Goal: Transaction & Acquisition: Purchase product/service

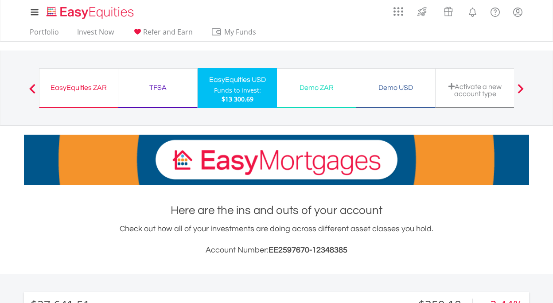
scroll to position [85, 168]
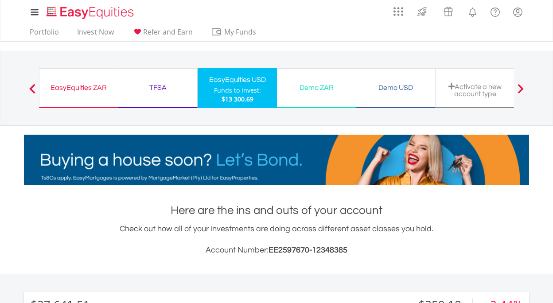
click at [233, 99] on span "$13 300.69" at bounding box center [237, 99] width 32 height 8
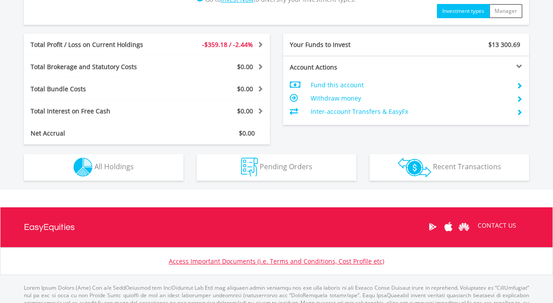
scroll to position [432, 0]
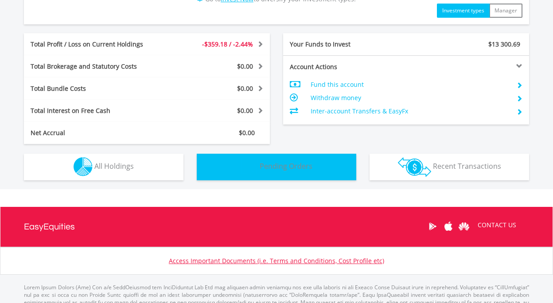
click at [268, 171] on button "Pending Orders Pending Orders" at bounding box center [276, 167] width 159 height 27
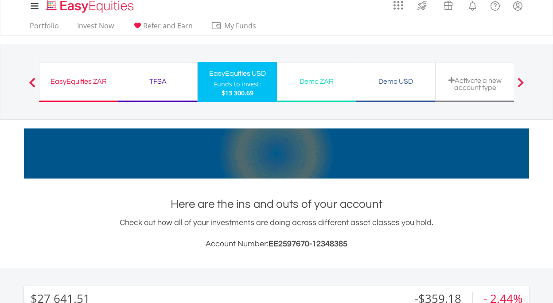
scroll to position [7, 0]
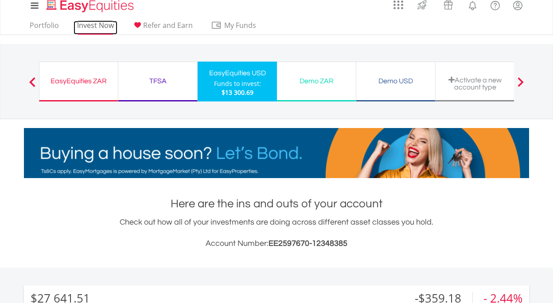
click at [100, 27] on link "Invest Now" at bounding box center [96, 28] width 44 height 14
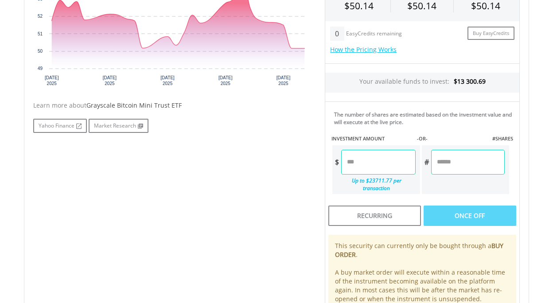
scroll to position [343, 0]
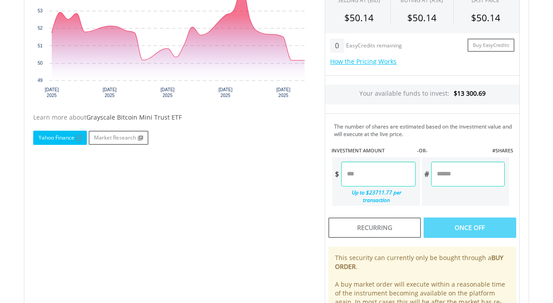
click at [58, 139] on link "Yahoo Finance" at bounding box center [60, 138] width 54 height 14
click at [356, 174] on input "number" at bounding box center [378, 174] width 74 height 25
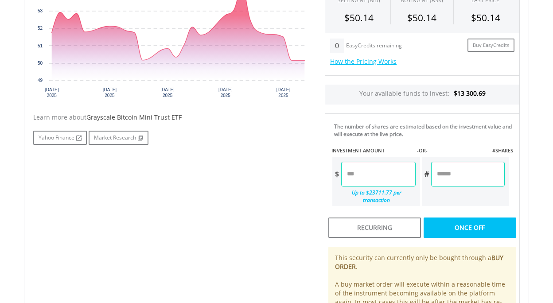
type input "*******"
click at [454, 222] on div "Last Updated Price: 15-min. Delay* Price Update Cost: 0 Credits Market Closed S…" at bounding box center [422, 143] width 208 height 402
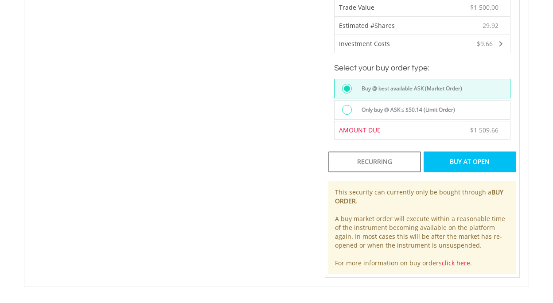
scroll to position [568, 0]
click at [457, 156] on div "Buy At Open" at bounding box center [469, 162] width 93 height 20
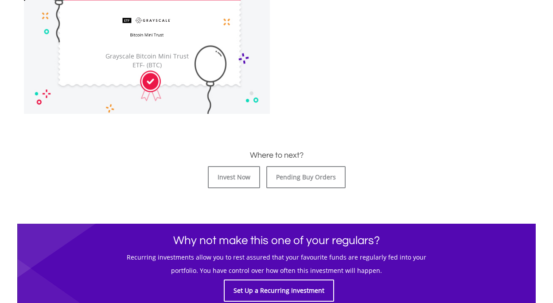
scroll to position [318, 0]
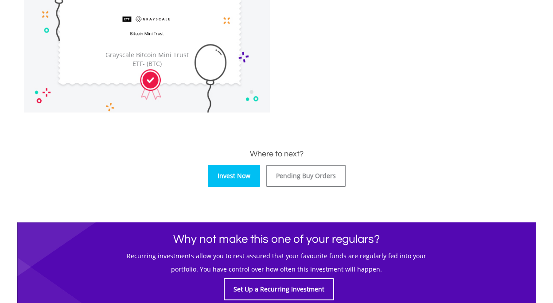
click at [234, 176] on link "Invest Now" at bounding box center [234, 176] width 52 height 22
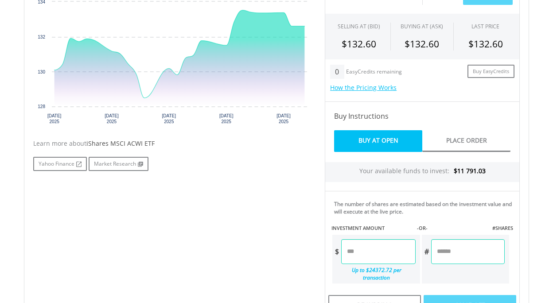
scroll to position [318, 0]
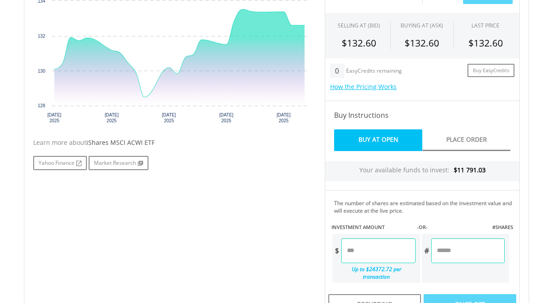
click at [345, 249] on input "number" at bounding box center [378, 250] width 74 height 25
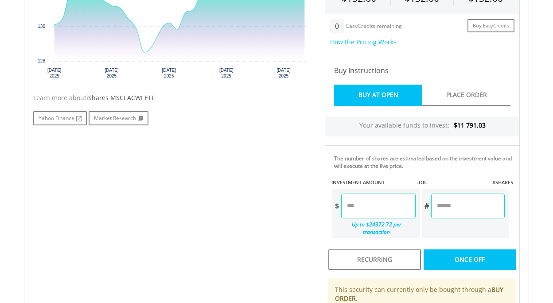
scroll to position [369, 0]
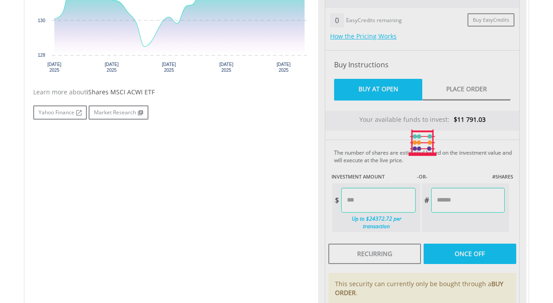
type input "*******"
click at [462, 249] on div "Last Updated Price: 15-min. Delay* Price Update Cost: 0 Credits Market Closed S…" at bounding box center [422, 142] width 208 height 453
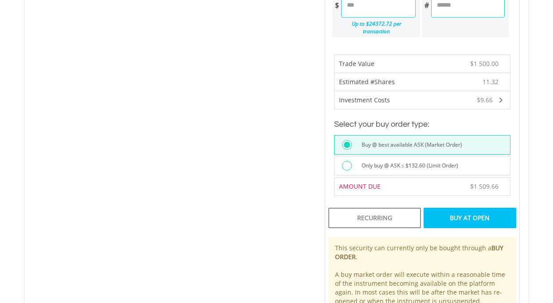
scroll to position [564, 0]
click at [466, 213] on div "Buy At Open" at bounding box center [469, 217] width 93 height 20
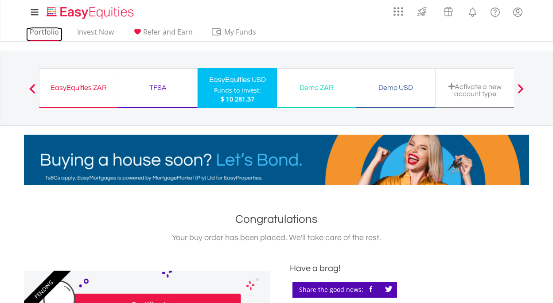
click at [41, 32] on link "Portfolio" at bounding box center [44, 34] width 36 height 14
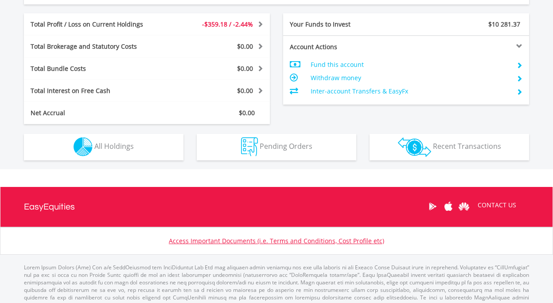
scroll to position [482, 0]
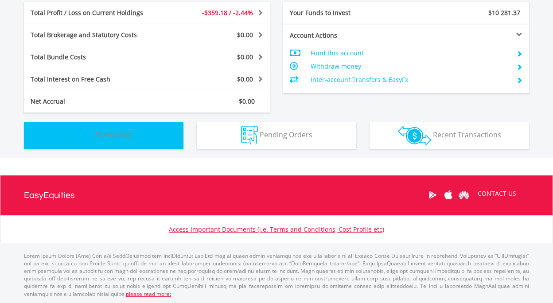
click at [151, 139] on button "Holdings All Holdings" at bounding box center [103, 135] width 159 height 27
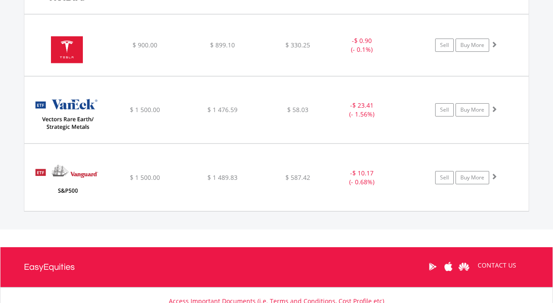
scroll to position [1145, 0]
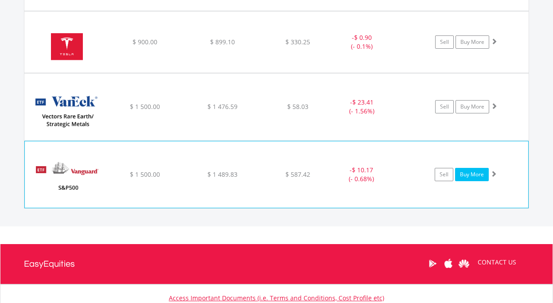
click at [468, 177] on link "Buy More" at bounding box center [472, 174] width 34 height 13
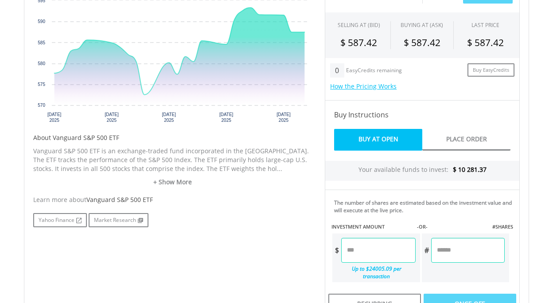
scroll to position [323, 0]
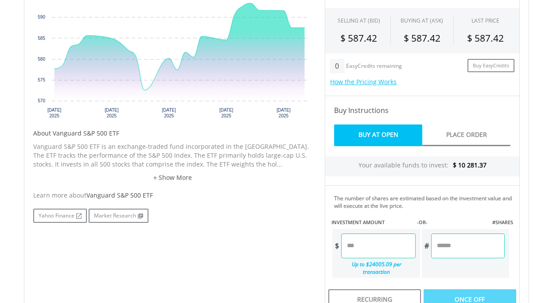
click at [351, 247] on input "number" at bounding box center [378, 245] width 74 height 25
type input "*******"
type input "******"
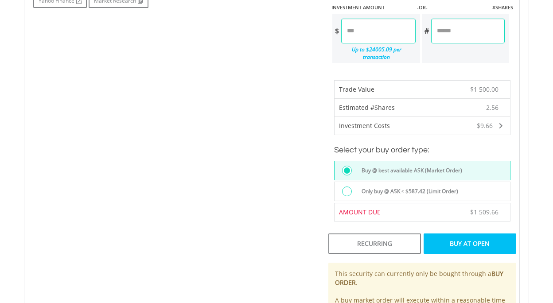
scroll to position [540, 0]
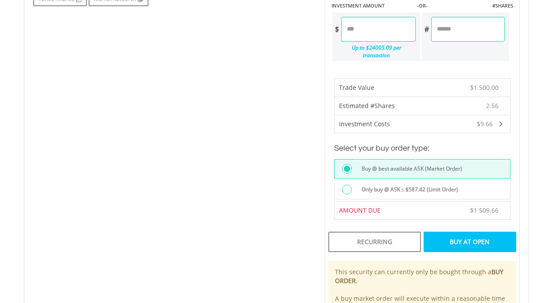
click at [461, 240] on div "Buy At Open" at bounding box center [469, 242] width 93 height 20
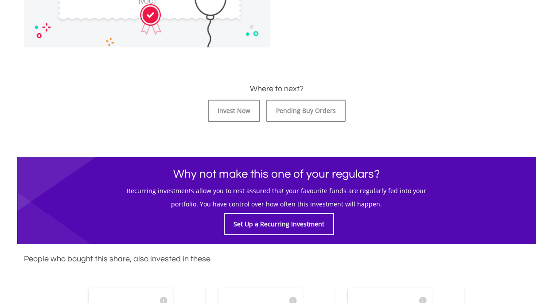
scroll to position [385, 0]
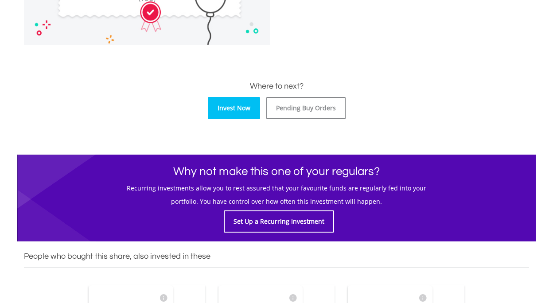
click at [234, 112] on link "Invest Now" at bounding box center [234, 108] width 52 height 22
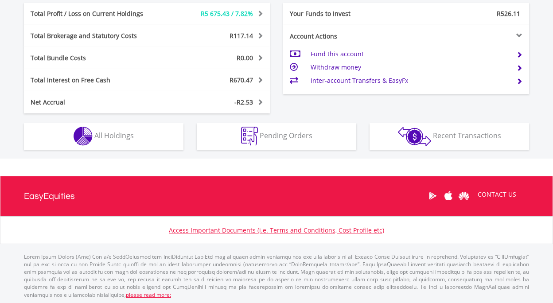
scroll to position [517, 0]
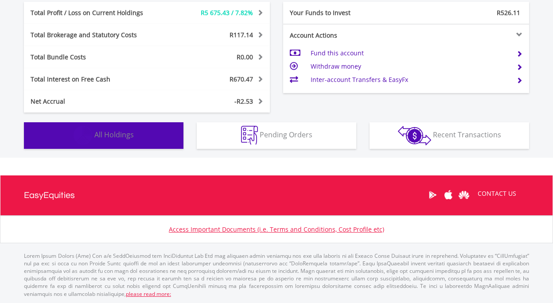
click at [151, 136] on button "Holdings All Holdings" at bounding box center [103, 135] width 159 height 27
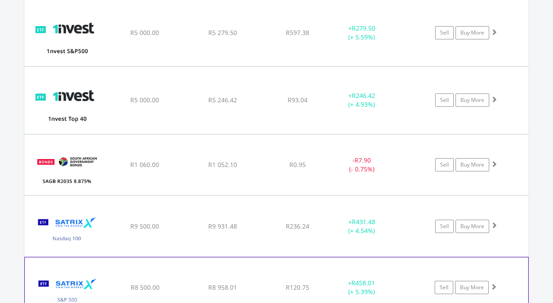
scroll to position [790, 0]
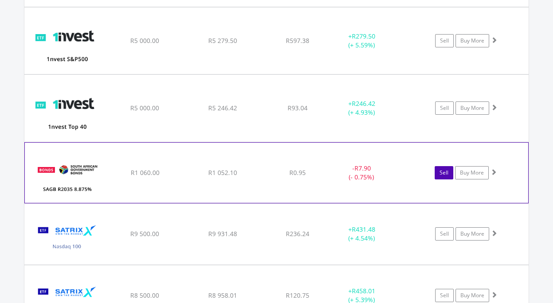
click at [443, 175] on link "Sell" at bounding box center [444, 172] width 19 height 13
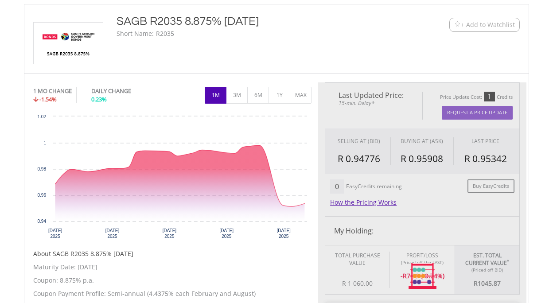
type input "*******"
type input "******"
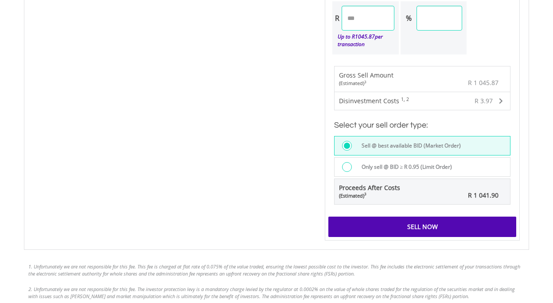
scroll to position [588, 0]
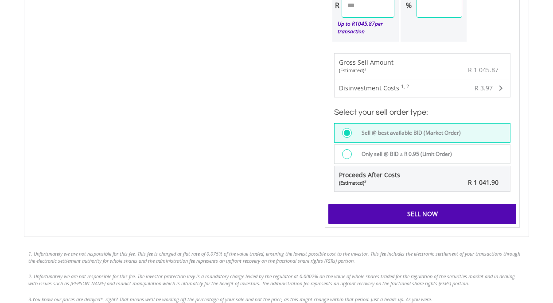
click at [421, 214] on div "Sell Now" at bounding box center [422, 214] width 188 height 20
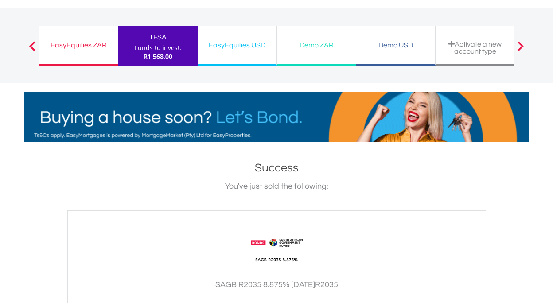
scroll to position [39, 0]
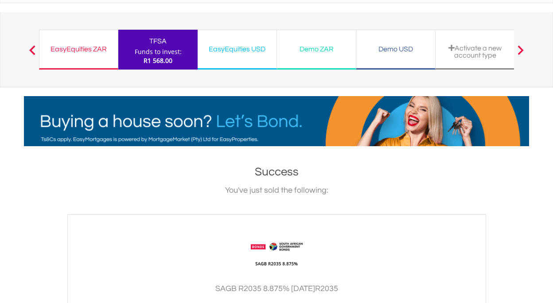
click at [170, 63] on span "R1 568.00" at bounding box center [158, 60] width 29 height 8
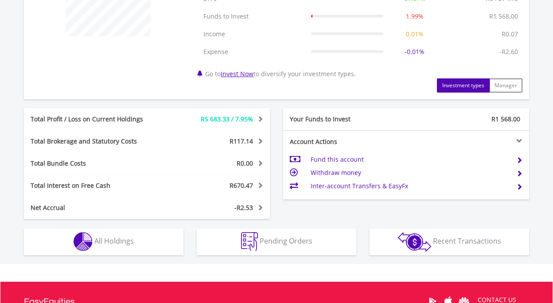
scroll to position [395, 0]
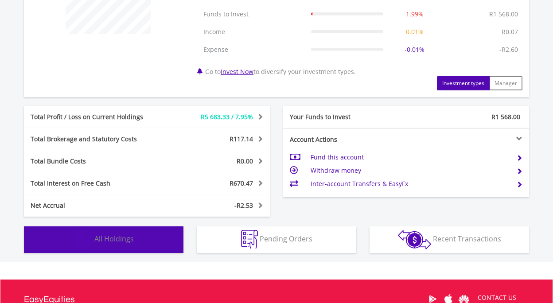
click at [136, 240] on button "Holdings All Holdings" at bounding box center [103, 239] width 159 height 27
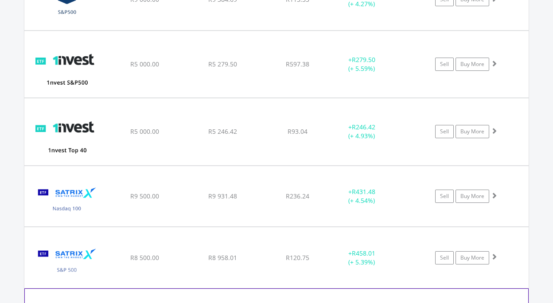
scroll to position [748, 0]
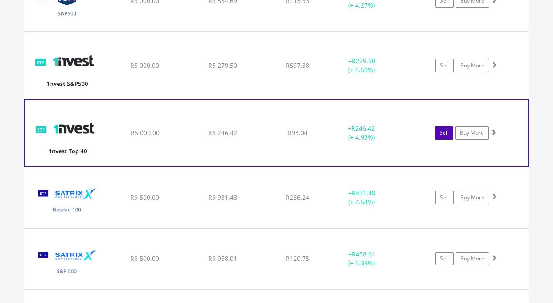
click at [444, 137] on link "Sell" at bounding box center [444, 132] width 19 height 13
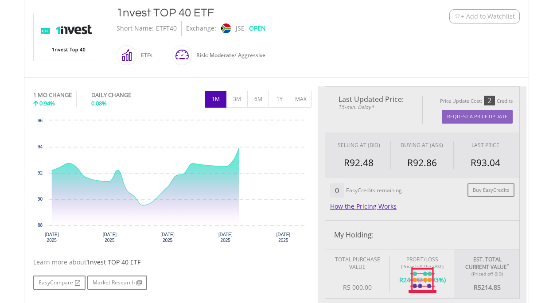
type input "*******"
type input "******"
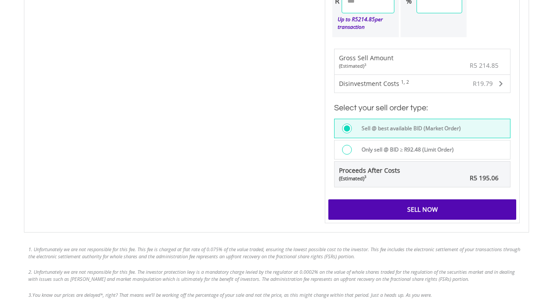
scroll to position [607, 0]
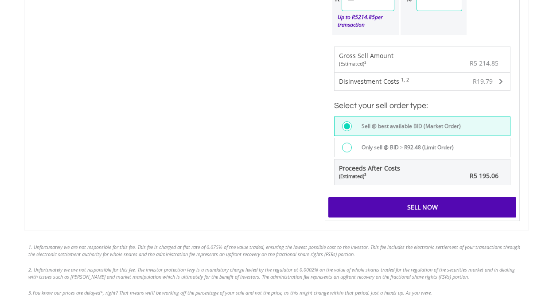
click at [409, 209] on div "Sell Now" at bounding box center [422, 207] width 188 height 20
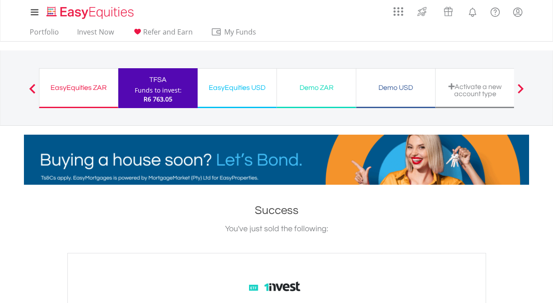
click at [158, 93] on div "Funds to invest:" at bounding box center [158, 90] width 47 height 9
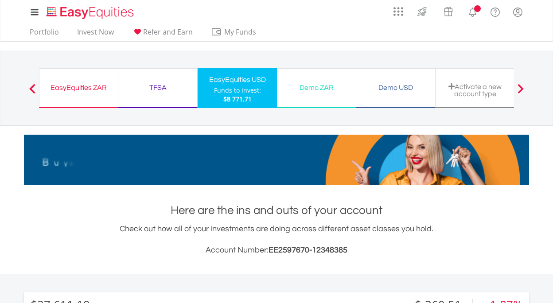
scroll to position [85, 168]
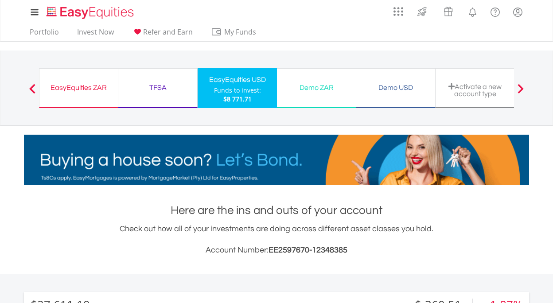
click at [162, 89] on div "TFSA" at bounding box center [158, 88] width 68 height 12
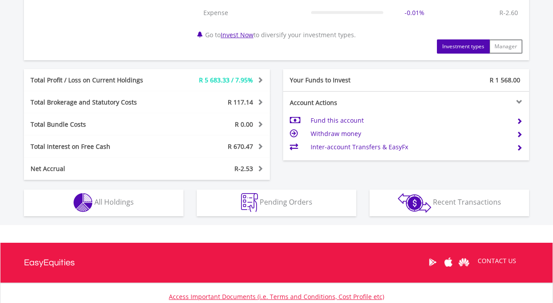
scroll to position [432, 0]
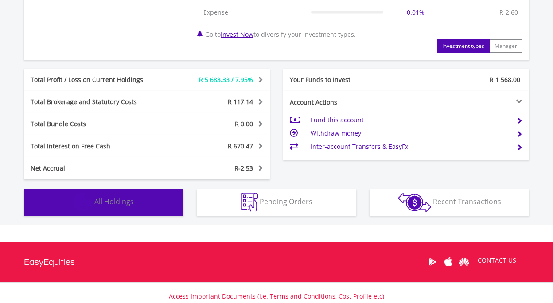
click at [114, 202] on span "All Holdings" at bounding box center [113, 202] width 39 height 10
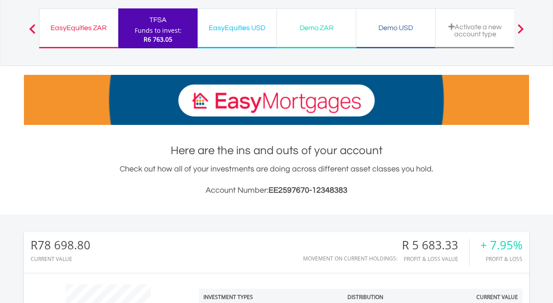
scroll to position [0, 0]
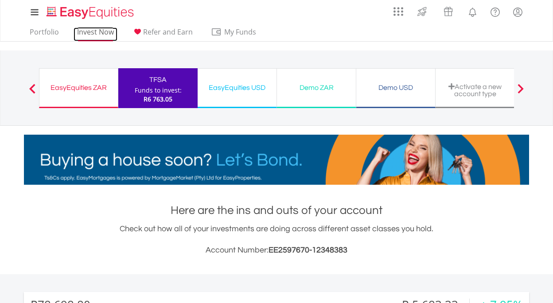
click at [94, 32] on link "Invest Now" at bounding box center [96, 34] width 44 height 14
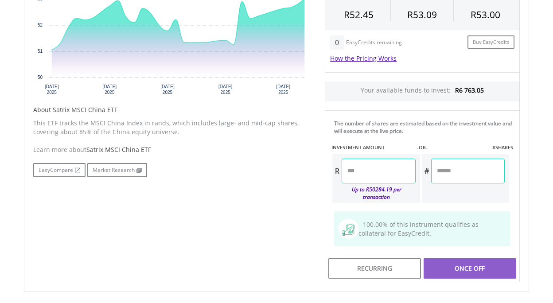
scroll to position [356, 0]
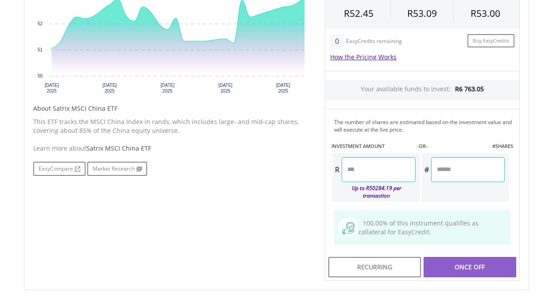
click at [351, 170] on input "number" at bounding box center [379, 169] width 74 height 25
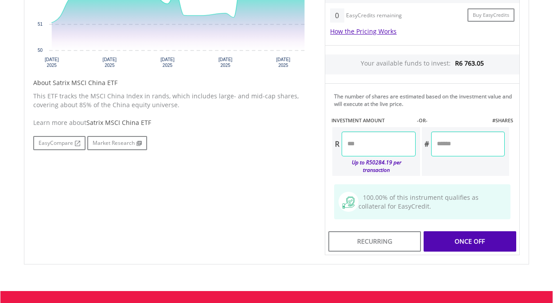
scroll to position [384, 0]
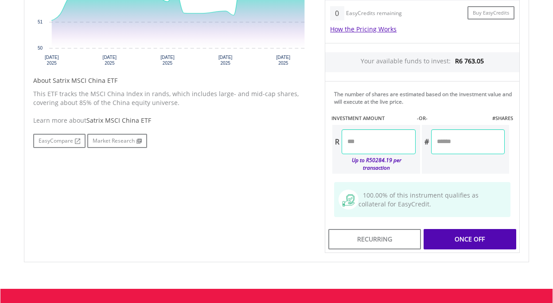
type input "*******"
type input "********"
click at [462, 236] on div "Last Updated Price: 15-min. Delay* Price Update Cost: 1 Credits Request A Price…" at bounding box center [422, 81] width 208 height 344
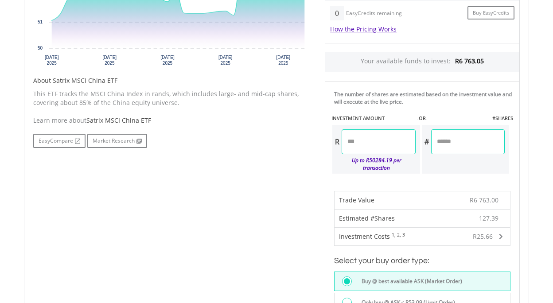
click at [371, 140] on input "*******" at bounding box center [379, 141] width 74 height 25
type input "*******"
type input "********"
click at [285, 194] on div "No chart available. 1 MO CHANGE 3.82% DAILY CHANGE 0.61% 1M 3M 6M 1Y MAX Chart …" at bounding box center [277, 198] width 500 height 579
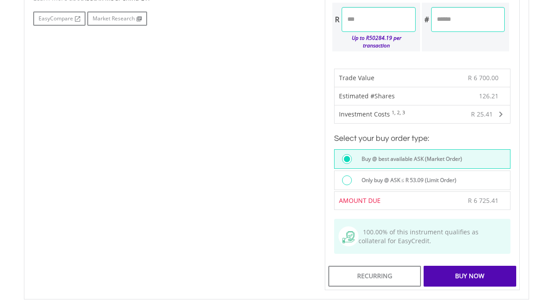
scroll to position [509, 0]
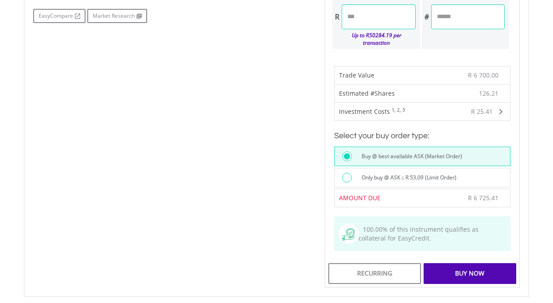
click at [474, 270] on div "Buy Now" at bounding box center [469, 273] width 93 height 20
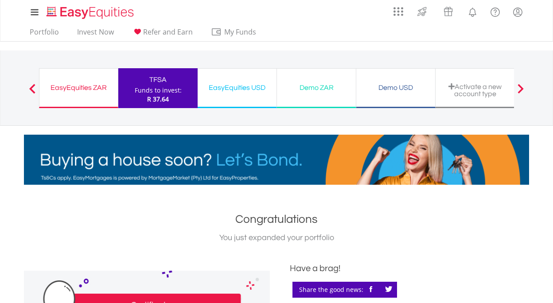
click at [84, 88] on div "EasyEquities ZAR" at bounding box center [79, 88] width 68 height 12
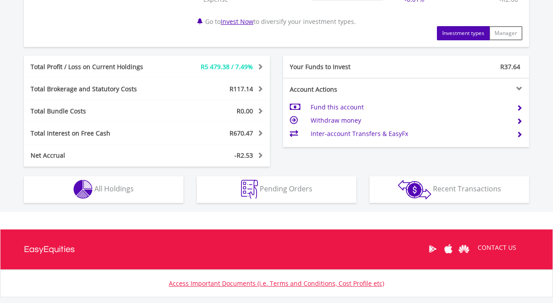
scroll to position [499, 0]
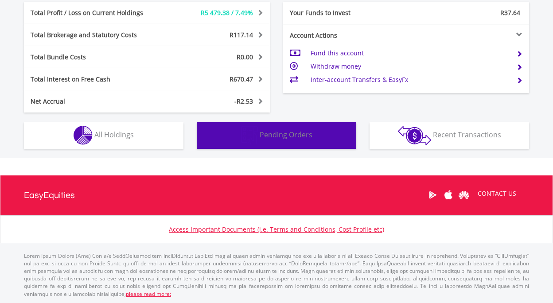
click at [248, 139] on img "button" at bounding box center [249, 135] width 17 height 19
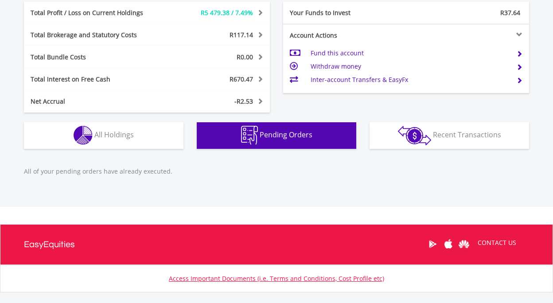
scroll to position [548, 0]
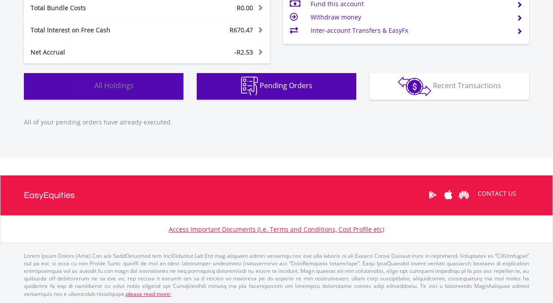
click at [129, 87] on span "All Holdings" at bounding box center [113, 86] width 39 height 10
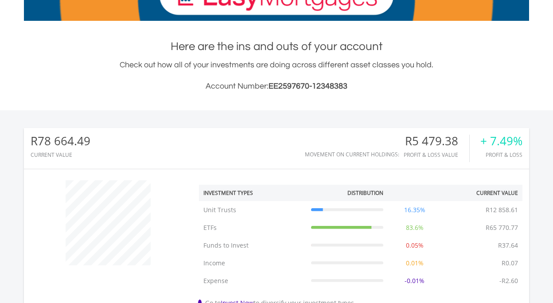
scroll to position [0, 0]
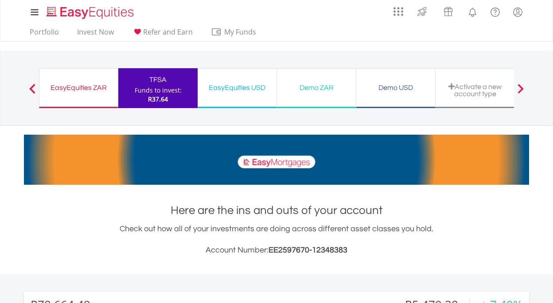
click at [226, 89] on div "EasyEquities USD" at bounding box center [237, 88] width 68 height 12
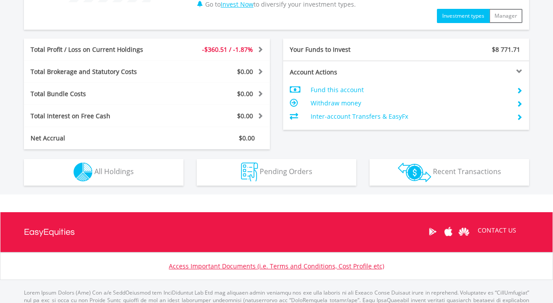
scroll to position [429, 0]
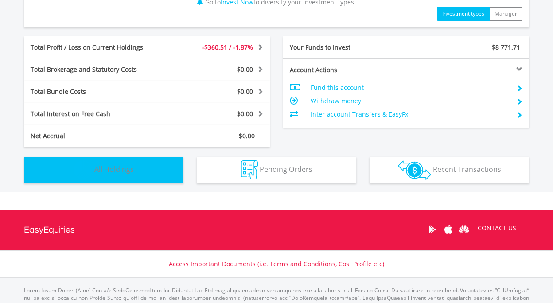
click at [122, 178] on button "Holdings All Holdings" at bounding box center [103, 170] width 159 height 27
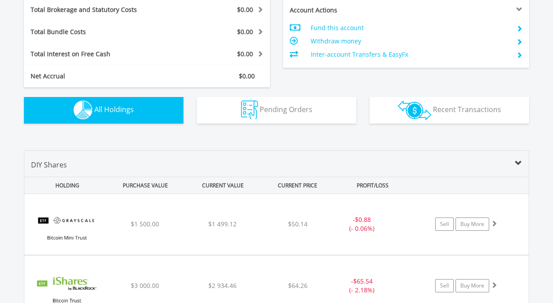
scroll to position [491, 0]
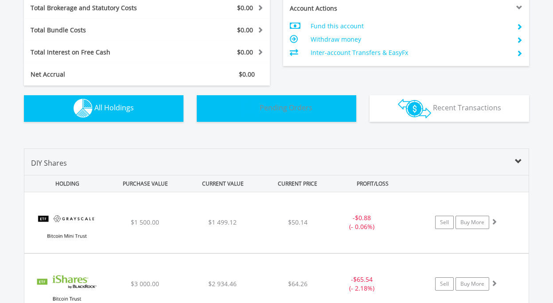
click at [262, 113] on button "Pending Orders Pending Orders" at bounding box center [276, 108] width 159 height 27
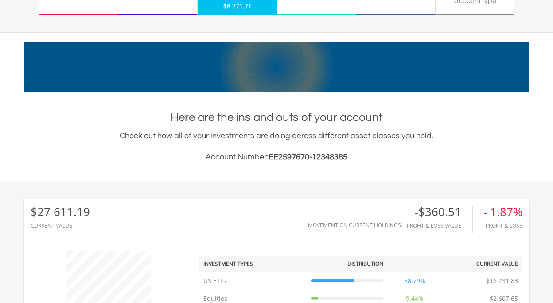
scroll to position [0, 0]
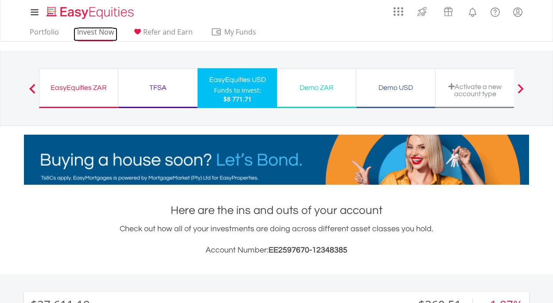
click at [96, 33] on link "Invest Now" at bounding box center [96, 34] width 44 height 14
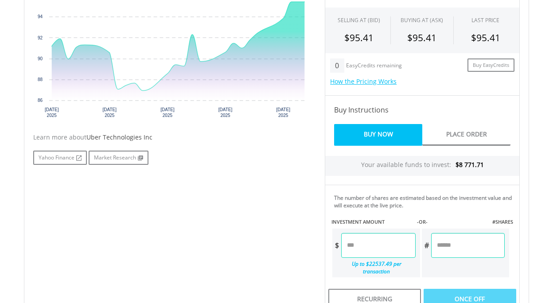
scroll to position [326, 0]
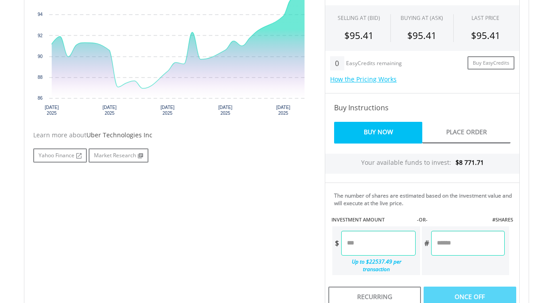
click at [349, 245] on input "number" at bounding box center [378, 243] width 74 height 25
type input "******"
click at [467, 293] on div "Last Updated Price: 15-min. Delay* Price Update Cost: 1 Credits Request A Price…" at bounding box center [422, 134] width 208 height 351
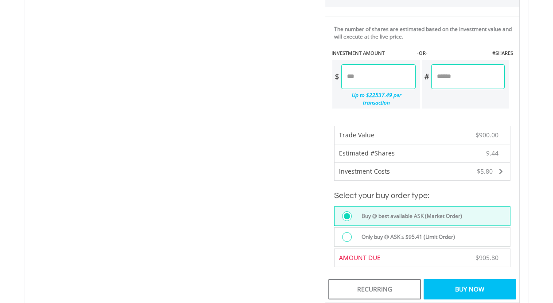
scroll to position [493, 0]
drag, startPoint x: 373, startPoint y: 74, endPoint x: 328, endPoint y: 74, distance: 44.7
click at [328, 74] on div "The number of shares are estimated based on the investment value and will execu…" at bounding box center [422, 66] width 195 height 100
type input "*******"
type input "******"
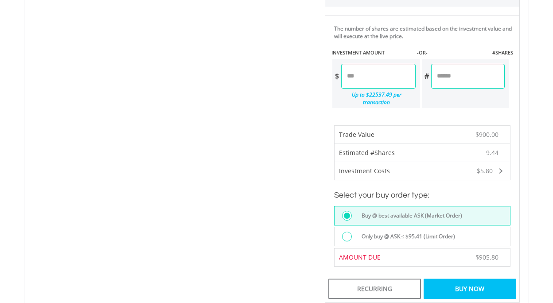
click at [461, 285] on div "Last Updated Price: 15-min. Delay* Price Update Cost: 1 Credits Request A Price…" at bounding box center [422, 47] width 208 height 511
click at [461, 285] on div "Buy Now" at bounding box center [469, 289] width 93 height 20
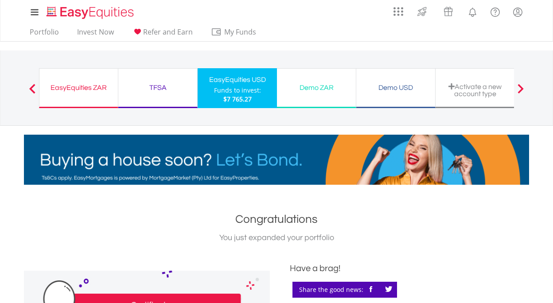
click at [236, 96] on span "$7 765.27" at bounding box center [237, 99] width 28 height 8
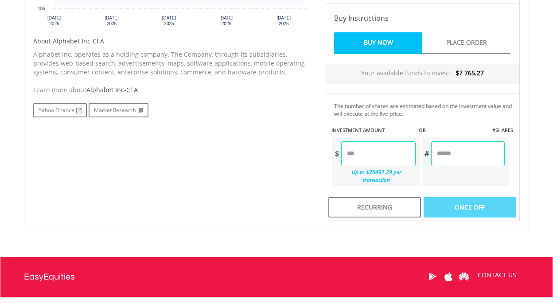
scroll to position [419, 0]
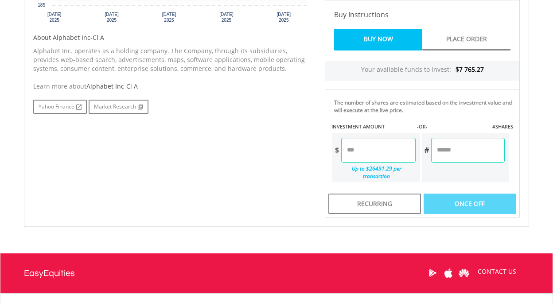
click at [359, 148] on input "number" at bounding box center [378, 150] width 74 height 25
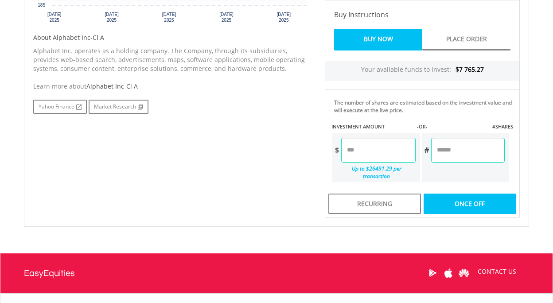
type input "*******"
type input "******"
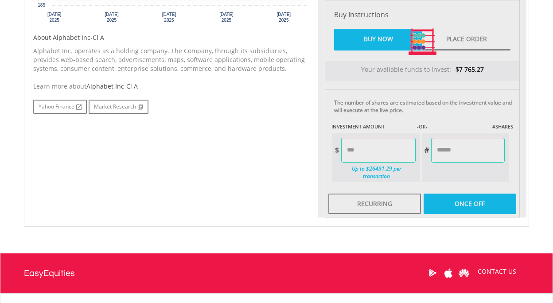
click at [482, 198] on div "Last Updated Price: 15-min. Delay* Price Update Cost: 1 Credits Request A Price…" at bounding box center [422, 41] width 208 height 351
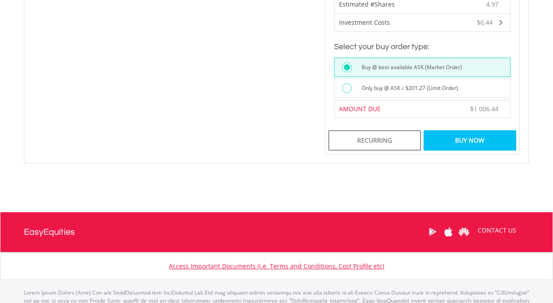
scroll to position [643, 0]
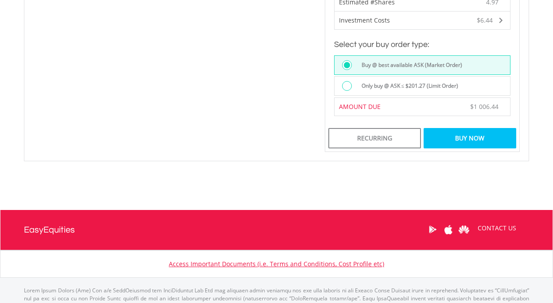
click at [462, 131] on div "Buy Now" at bounding box center [469, 138] width 93 height 20
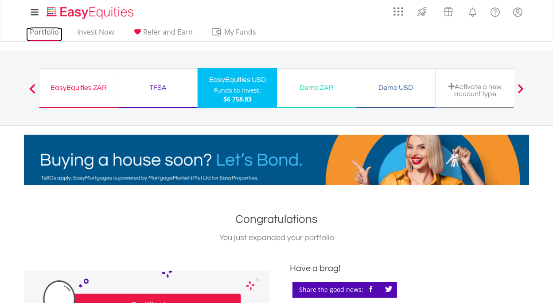
click at [42, 32] on link "Portfolio" at bounding box center [44, 34] width 36 height 14
